Goal: Information Seeking & Learning: Learn about a topic

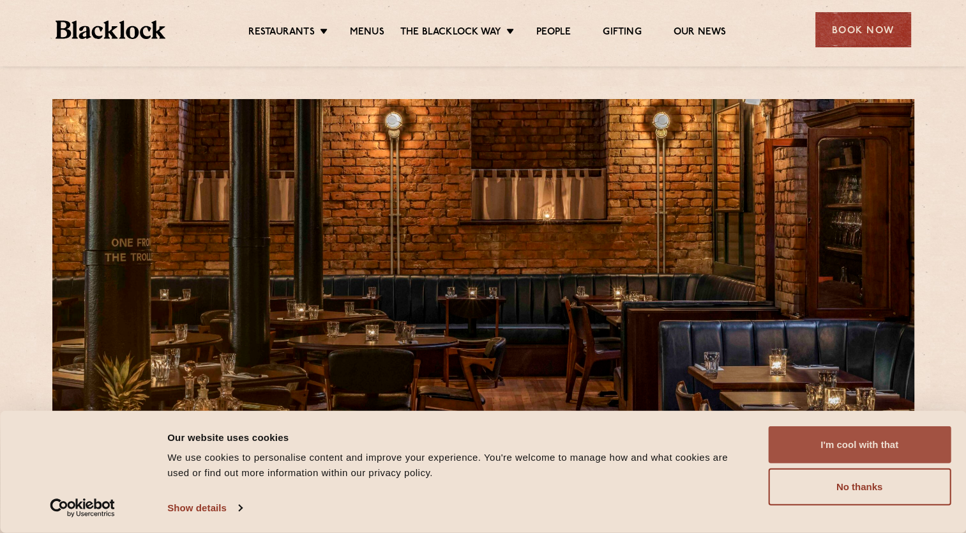
click at [848, 444] on button "I'm cool with that" at bounding box center [859, 444] width 183 height 37
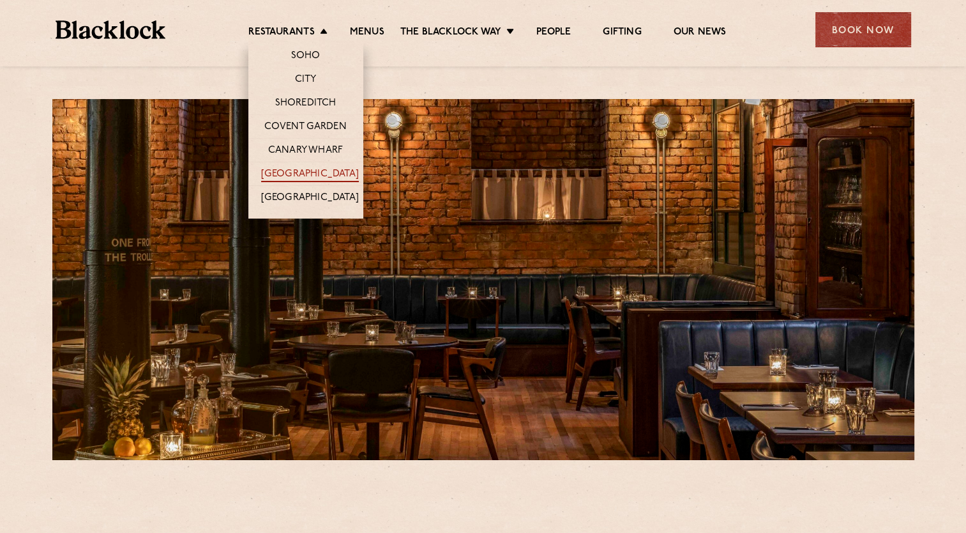
click at [303, 175] on link "[GEOGRAPHIC_DATA]" at bounding box center [310, 175] width 98 height 14
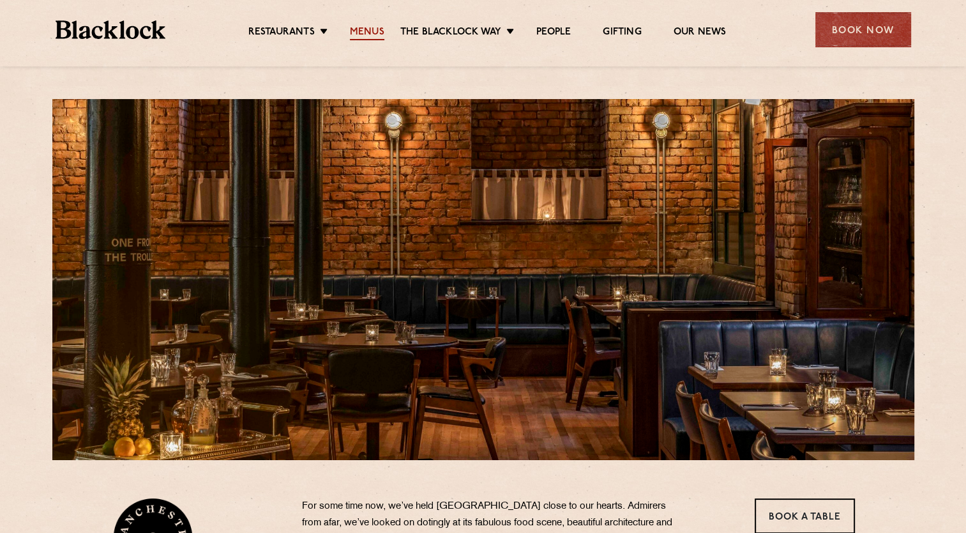
click at [368, 34] on link "Menus" at bounding box center [367, 33] width 34 height 14
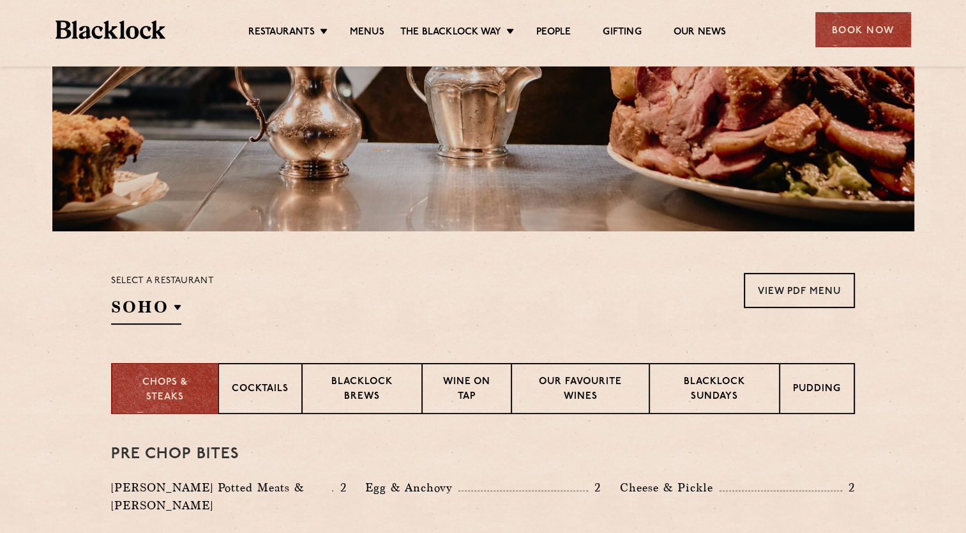
scroll to position [319, 0]
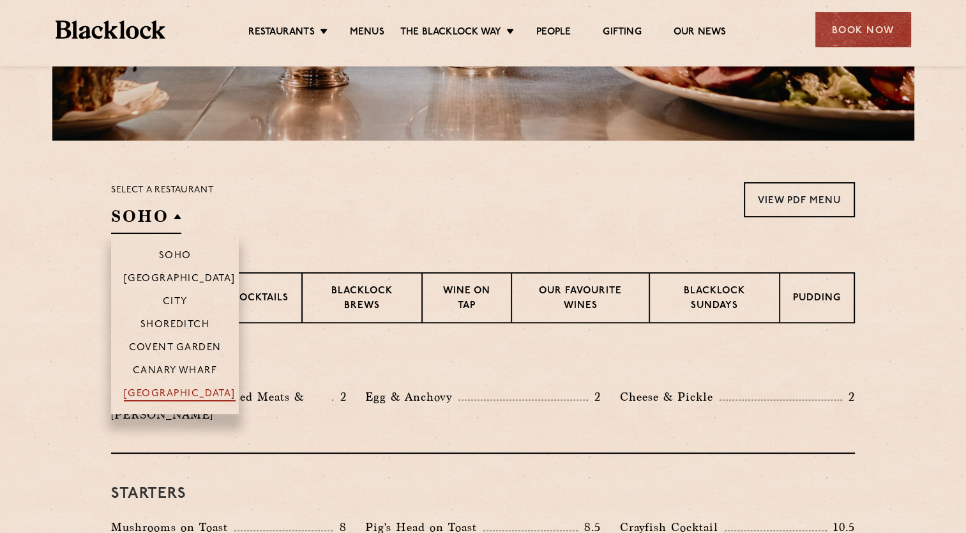
click at [180, 396] on p "[GEOGRAPHIC_DATA]" at bounding box center [180, 394] width 112 height 13
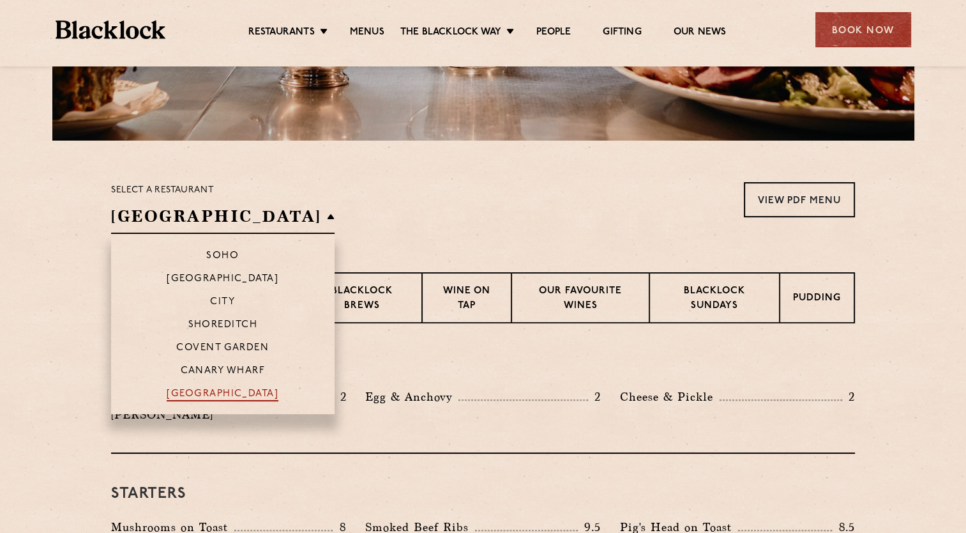
click at [188, 392] on p "[GEOGRAPHIC_DATA]" at bounding box center [223, 394] width 112 height 13
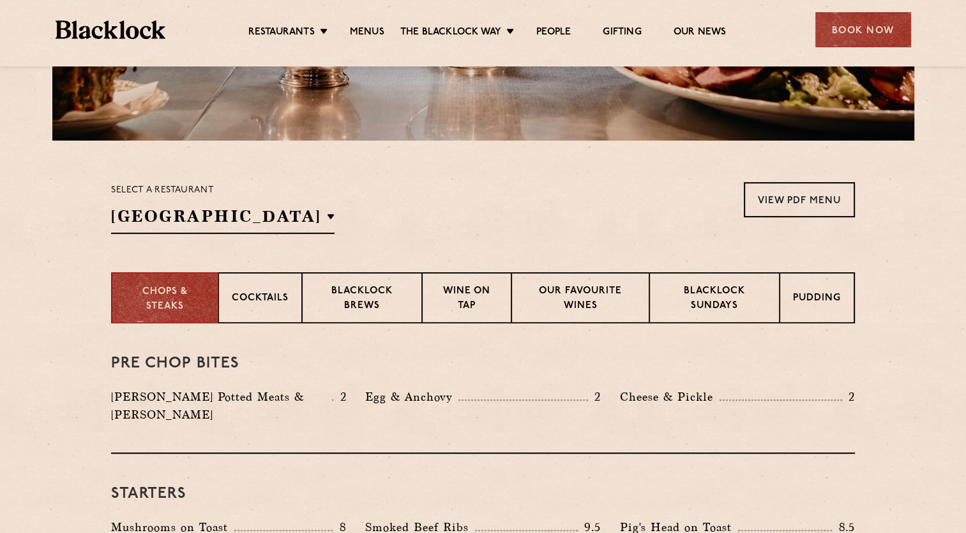
click at [328, 233] on div "Select a restaurant Manchester Soho Birmingham City Shoreditch Covent Garden Ca…" at bounding box center [483, 208] width 744 height 52
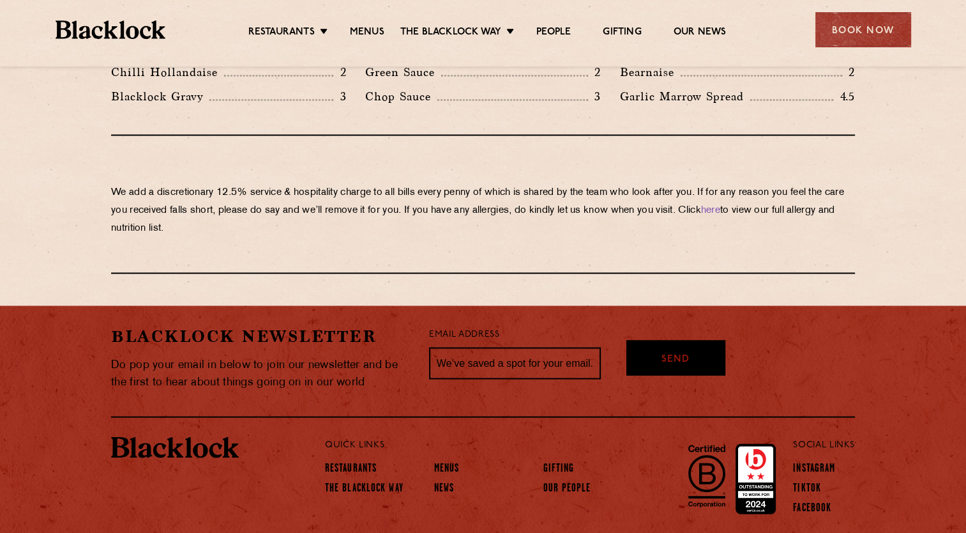
scroll to position [2236, 0]
